Goal: Task Accomplishment & Management: Use online tool/utility

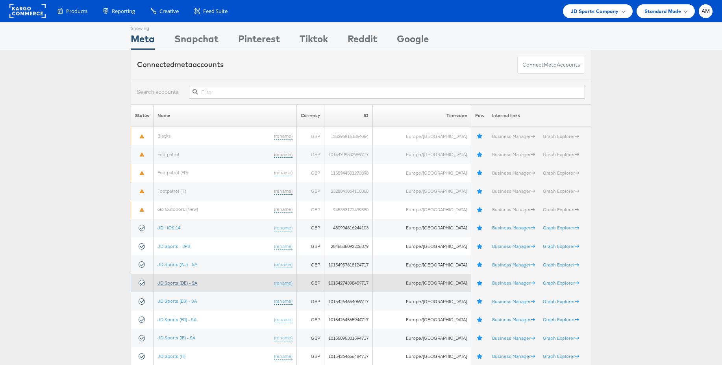
click at [182, 284] on link "JD Sports (DE) - SA" at bounding box center [178, 283] width 40 height 6
